Goal: Find specific page/section: Find specific page/section

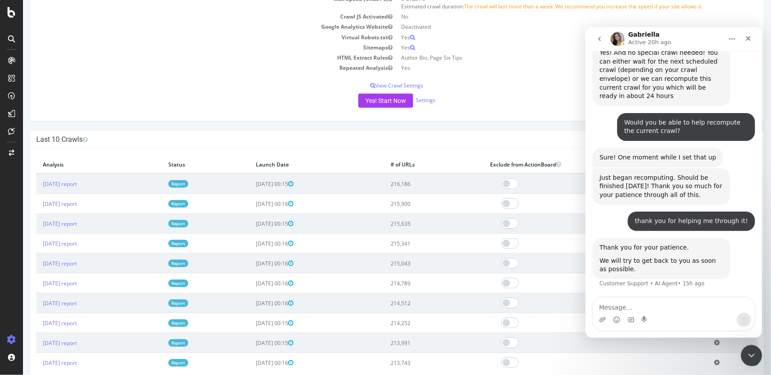
scroll to position [153, 0]
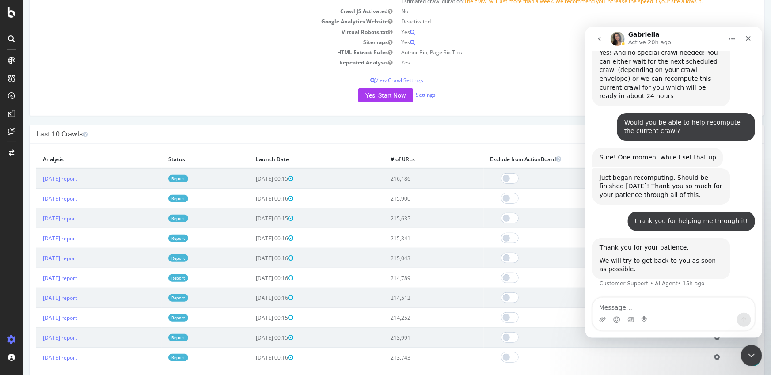
click at [598, 39] on icon "go back" at bounding box center [599, 38] width 7 height 7
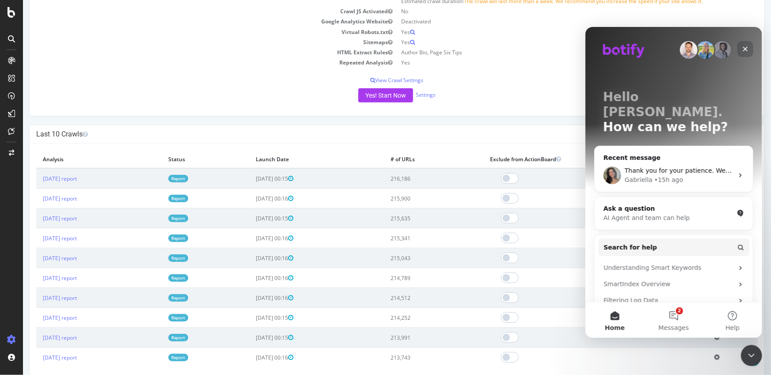
click at [743, 44] on div "Close" at bounding box center [745, 49] width 16 height 16
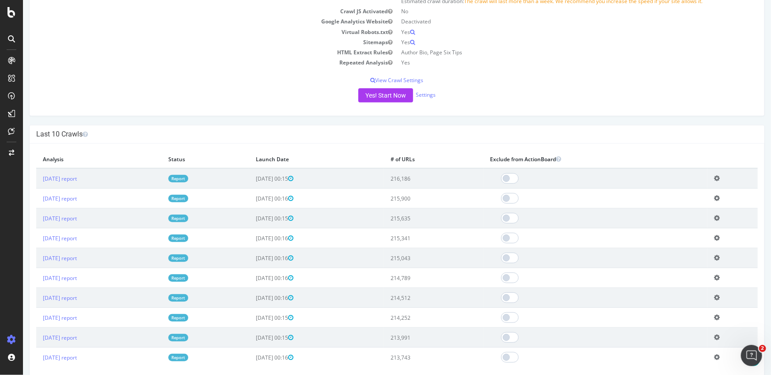
click at [617, 92] on div "Yes! Start Now Settings" at bounding box center [397, 95] width 722 height 14
